Goal: Find specific page/section: Find specific page/section

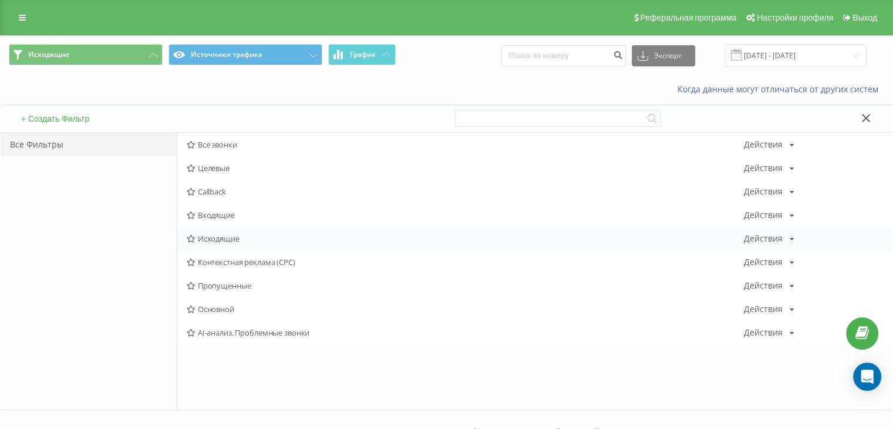
click at [223, 236] on span "Исходящие" at bounding box center [465, 238] width 557 height 8
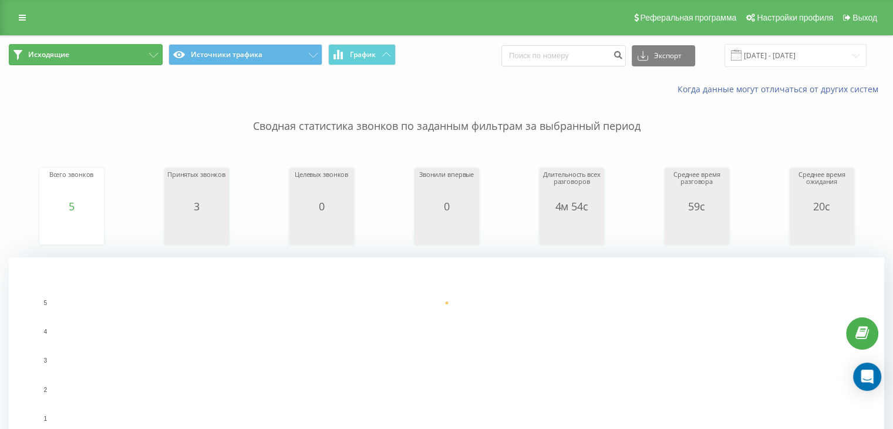
click at [149, 53] on icon at bounding box center [153, 55] width 9 height 5
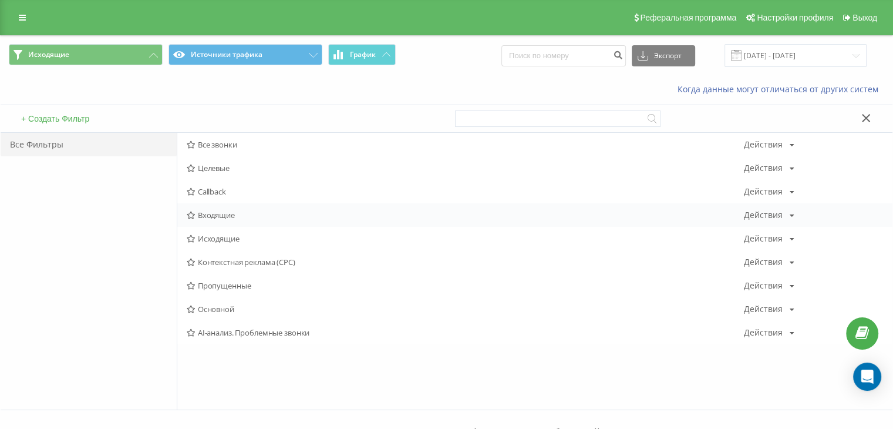
click at [214, 207] on div "Входящие Действия Редактировать Копировать Удалить По умолчанию Поделиться" at bounding box center [534, 214] width 715 height 23
click at [223, 219] on span "Входящие" at bounding box center [465, 215] width 557 height 8
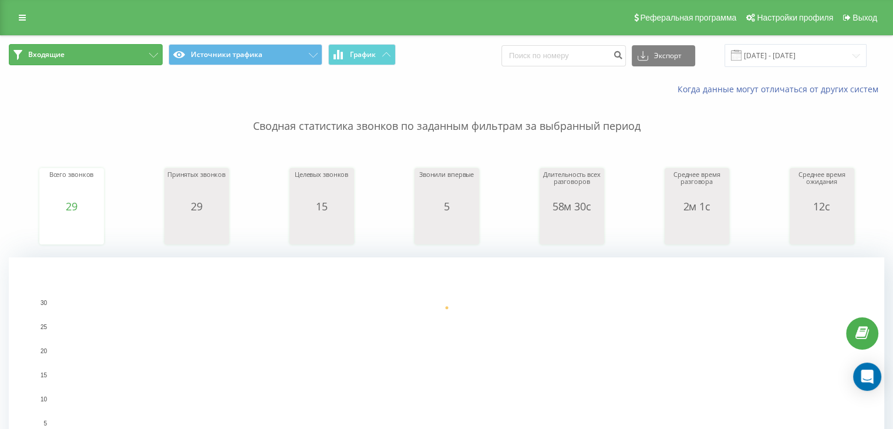
click at [143, 62] on button "Входящие" at bounding box center [86, 54] width 154 height 21
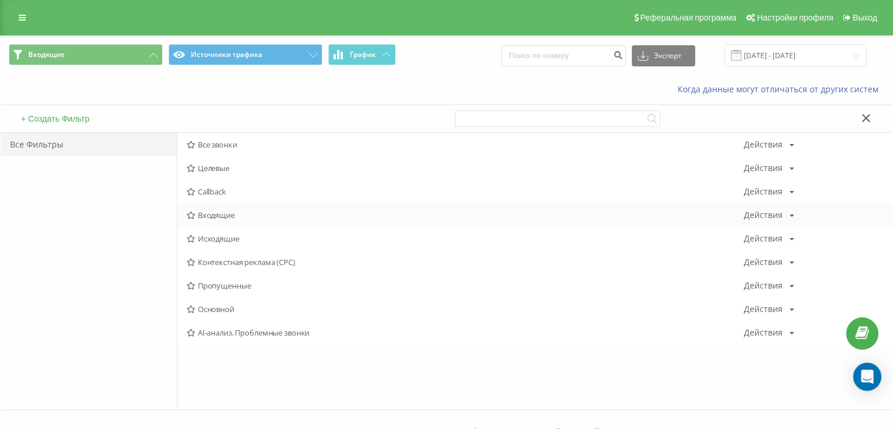
click at [248, 217] on span "Входящие" at bounding box center [465, 215] width 557 height 8
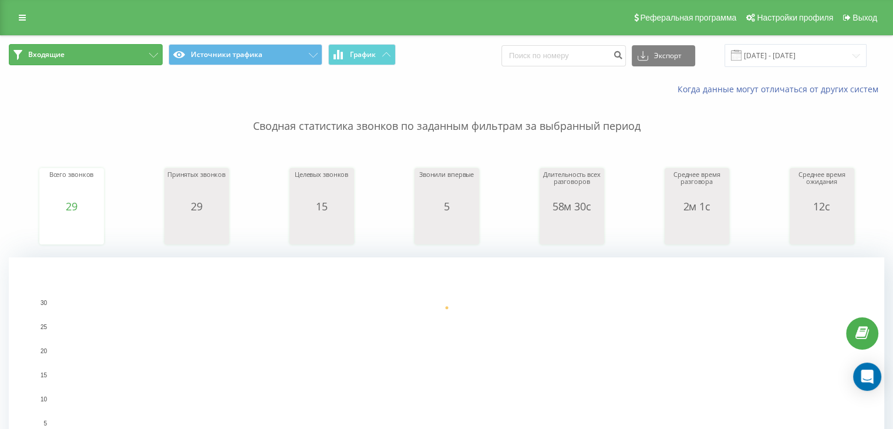
click at [148, 53] on button "Входящие" at bounding box center [86, 54] width 154 height 21
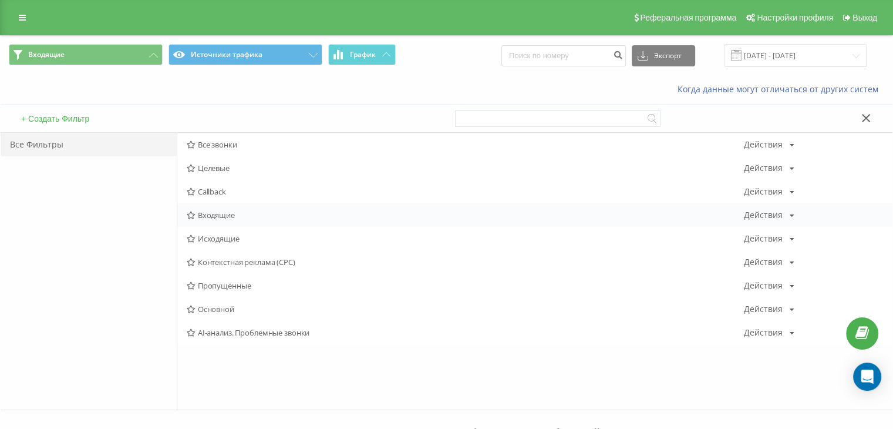
click at [229, 213] on span "Входящие" at bounding box center [465, 215] width 557 height 8
